Goal: Transaction & Acquisition: Purchase product/service

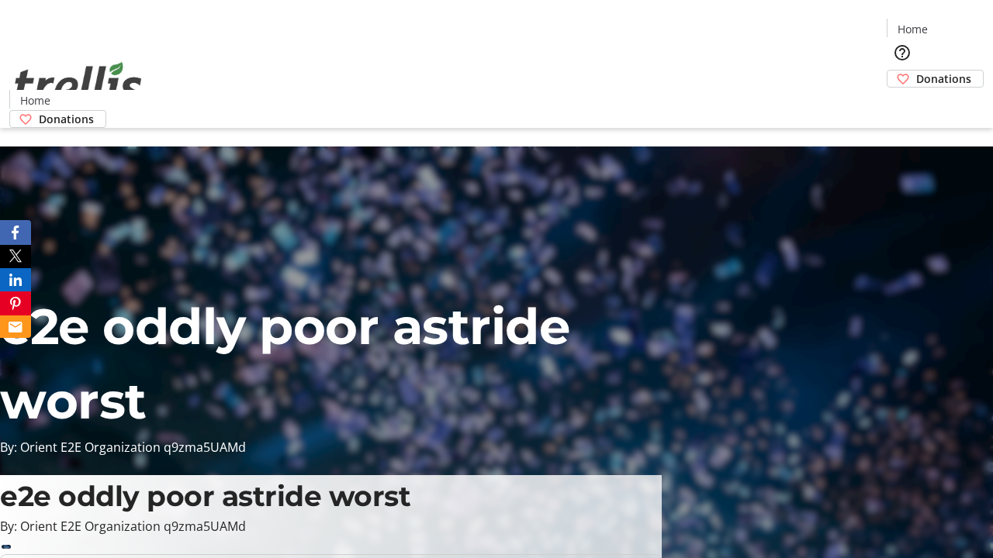
click at [916, 71] on span "Donations" at bounding box center [943, 79] width 55 height 16
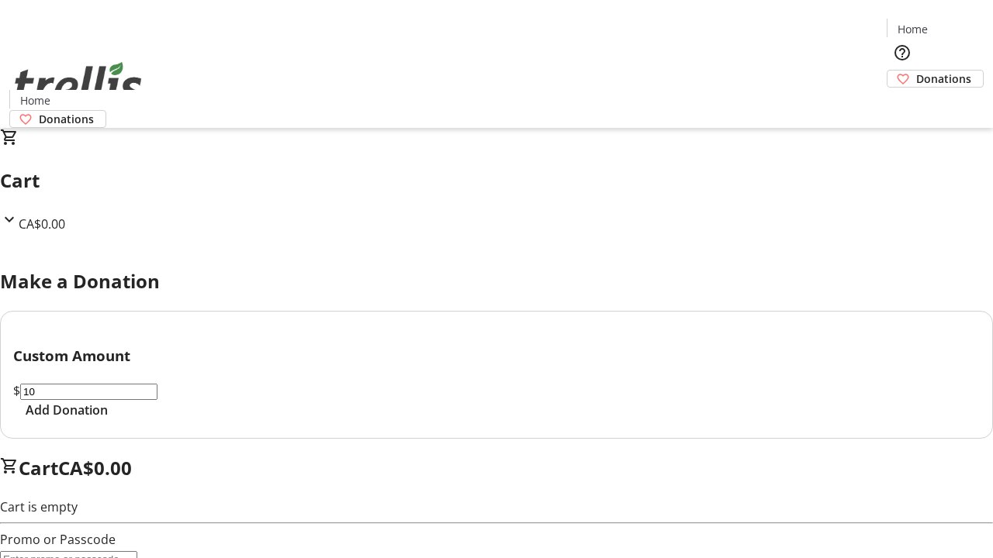
click at [108, 419] on span "Add Donation" at bounding box center [67, 410] width 82 height 19
